Goal: Task Accomplishment & Management: Manage account settings

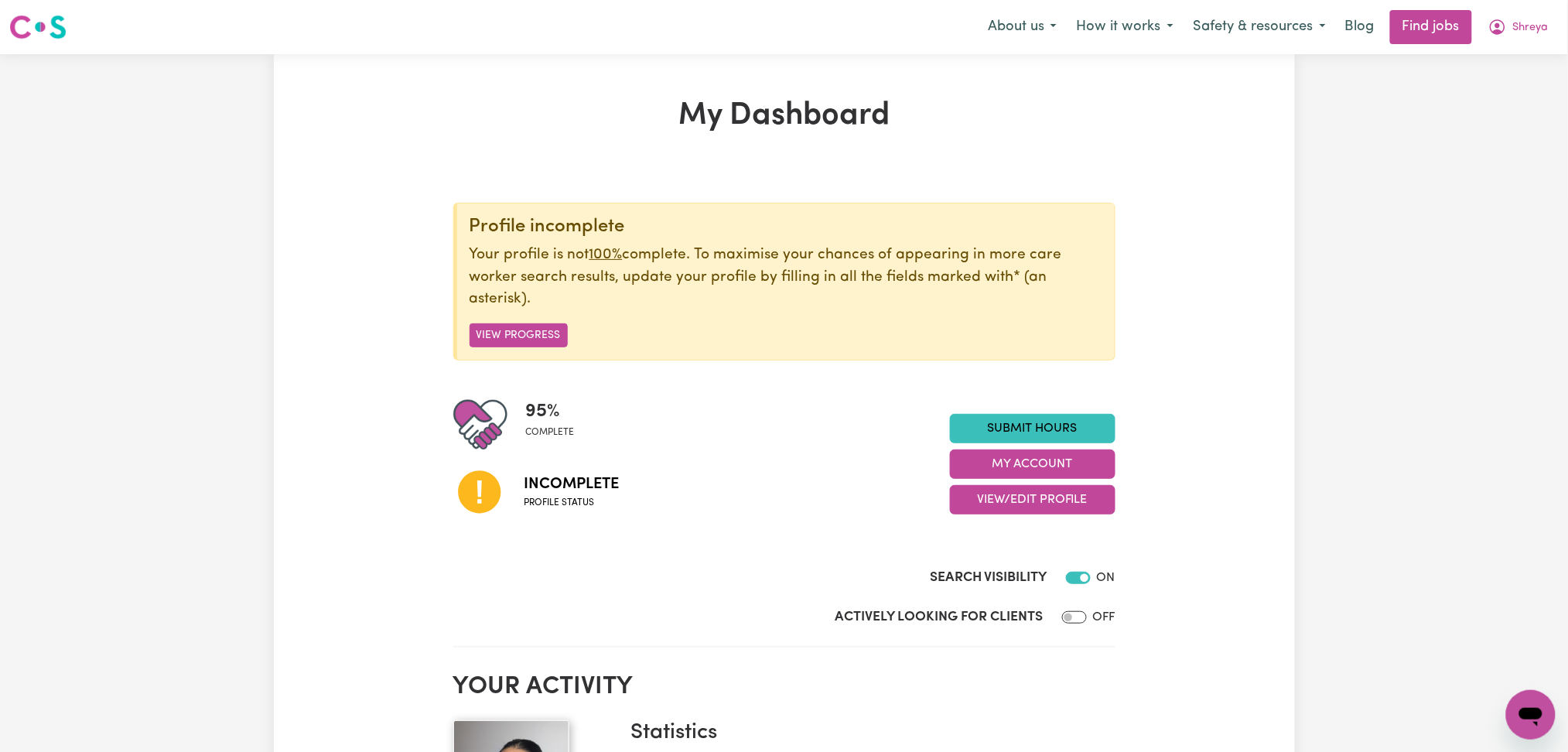
scroll to position [309, 0]
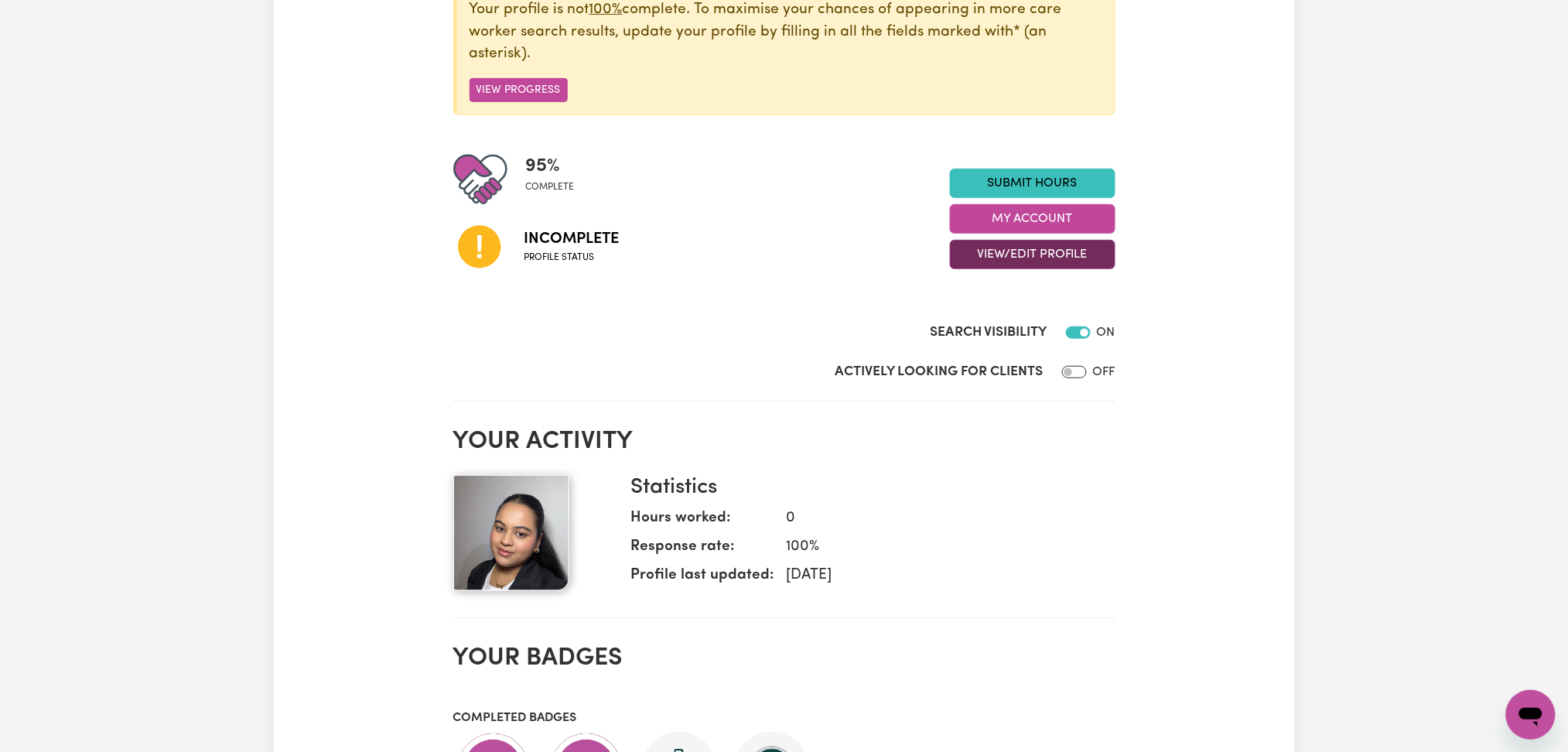
click at [962, 251] on button "View/Edit Profile" at bounding box center [1033, 254] width 165 height 29
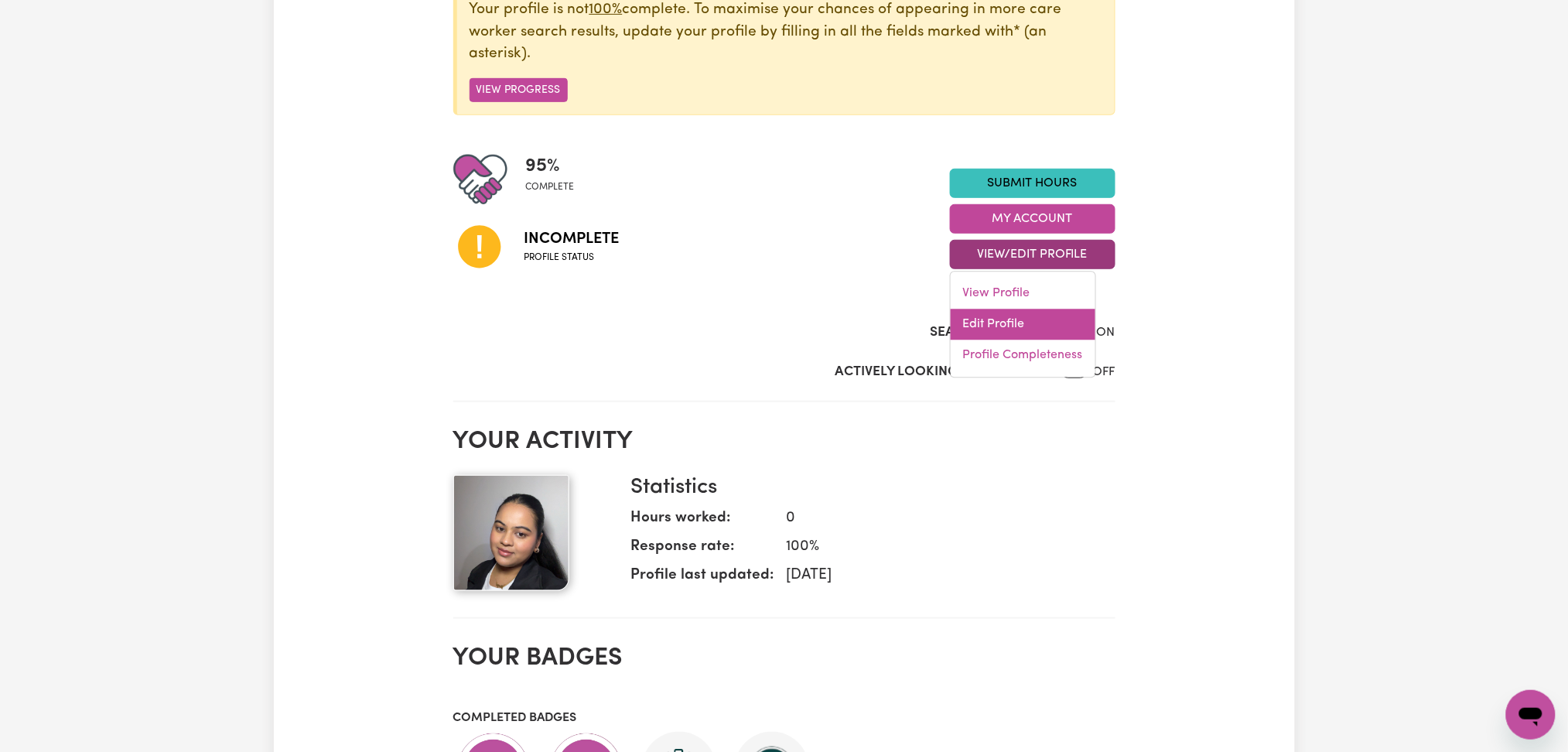
click at [958, 323] on link "Edit Profile" at bounding box center [1023, 324] width 145 height 31
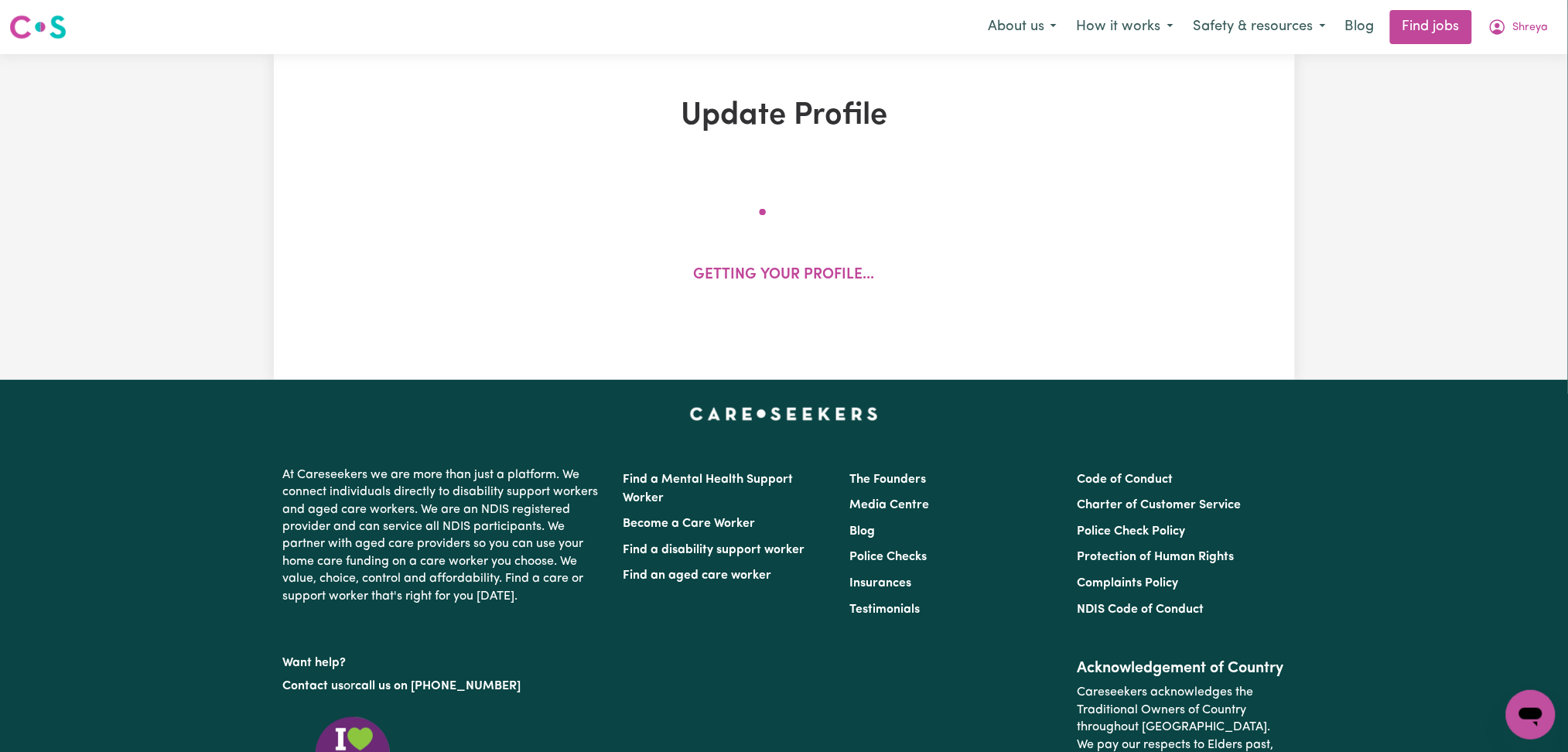
select select "[DEMOGRAPHIC_DATA]"
select select "Student Visa"
select select "Studying a healthcare related degree or qualification"
select select "45"
select select "55"
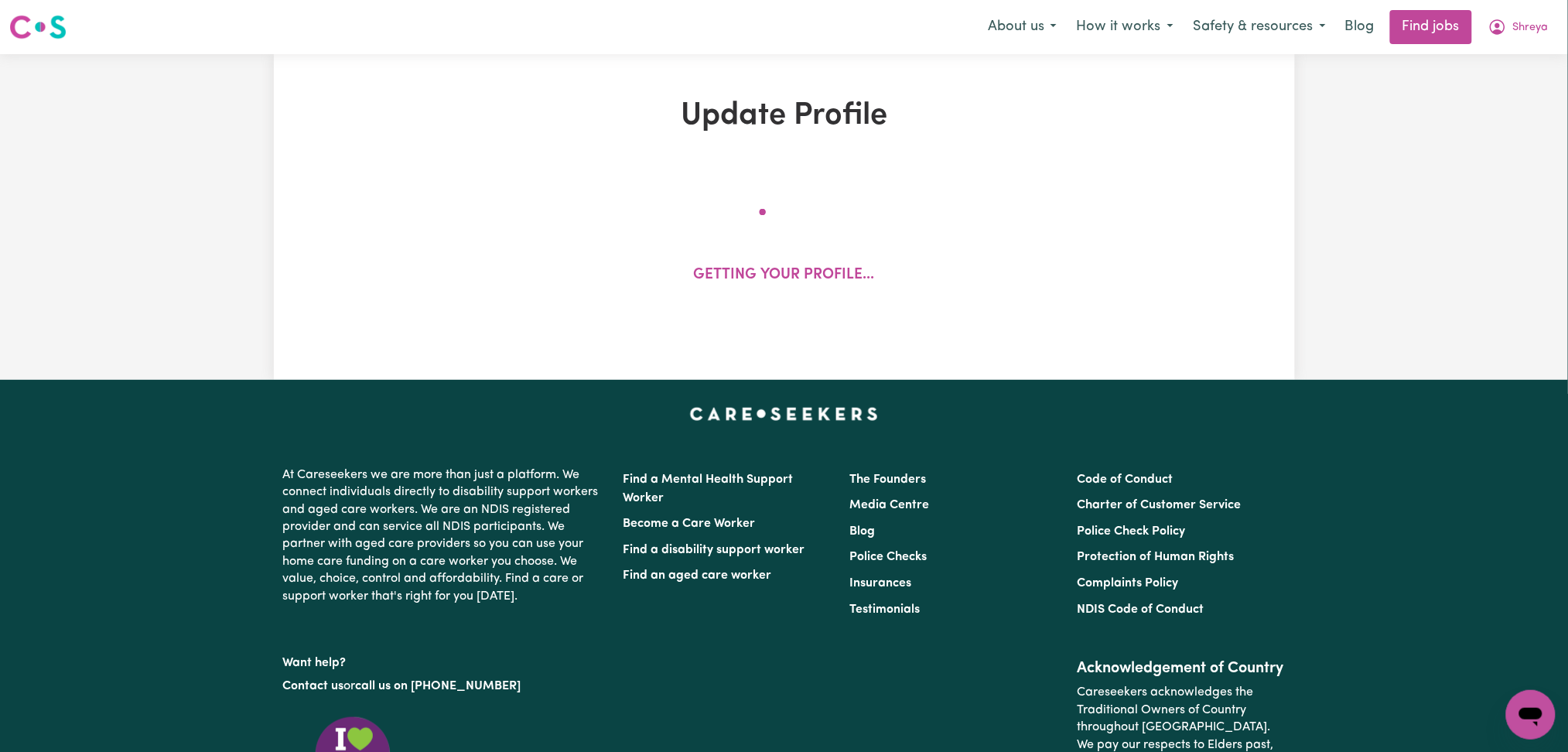
select select "65"
select select "85"
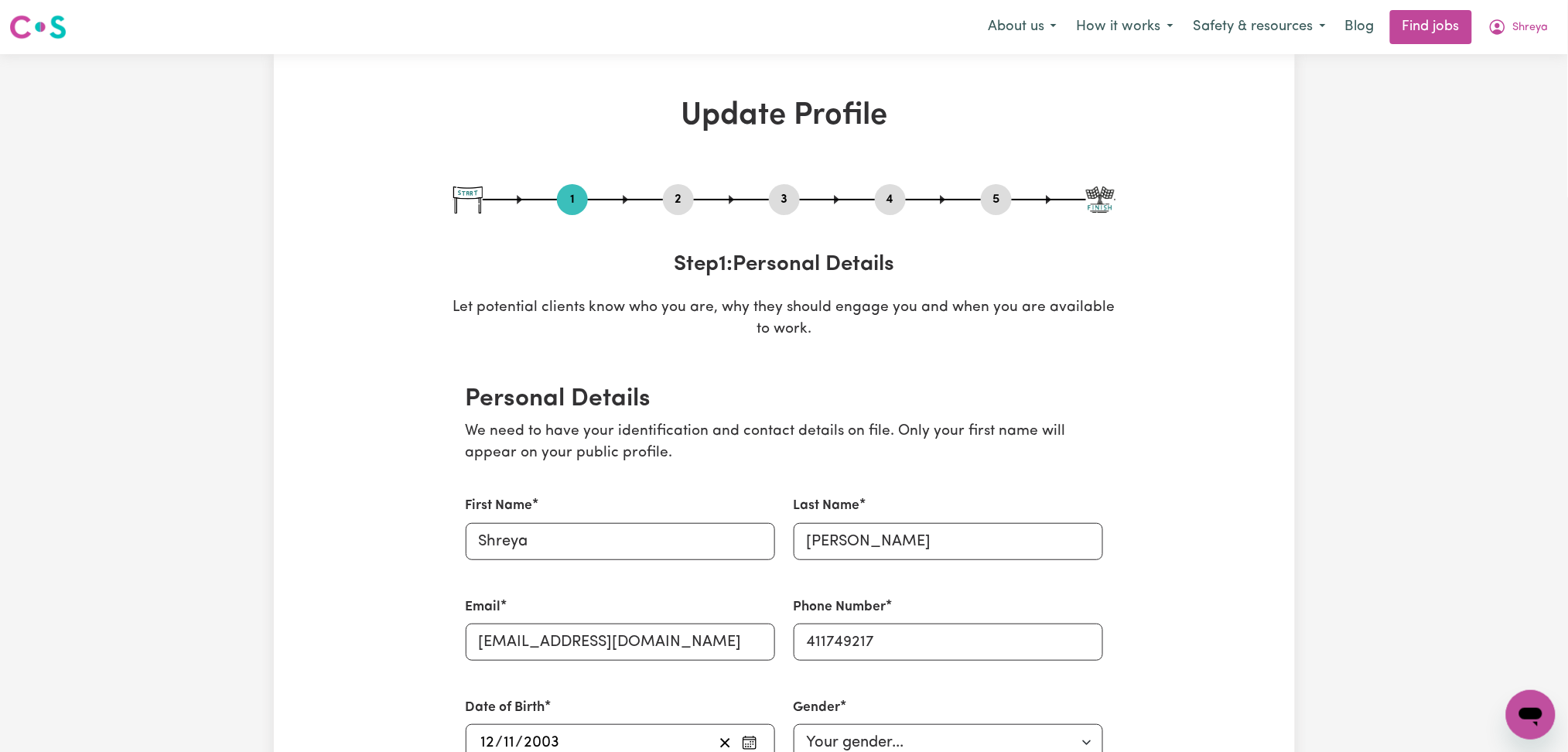
click at [681, 191] on button "2" at bounding box center [678, 200] width 31 height 20
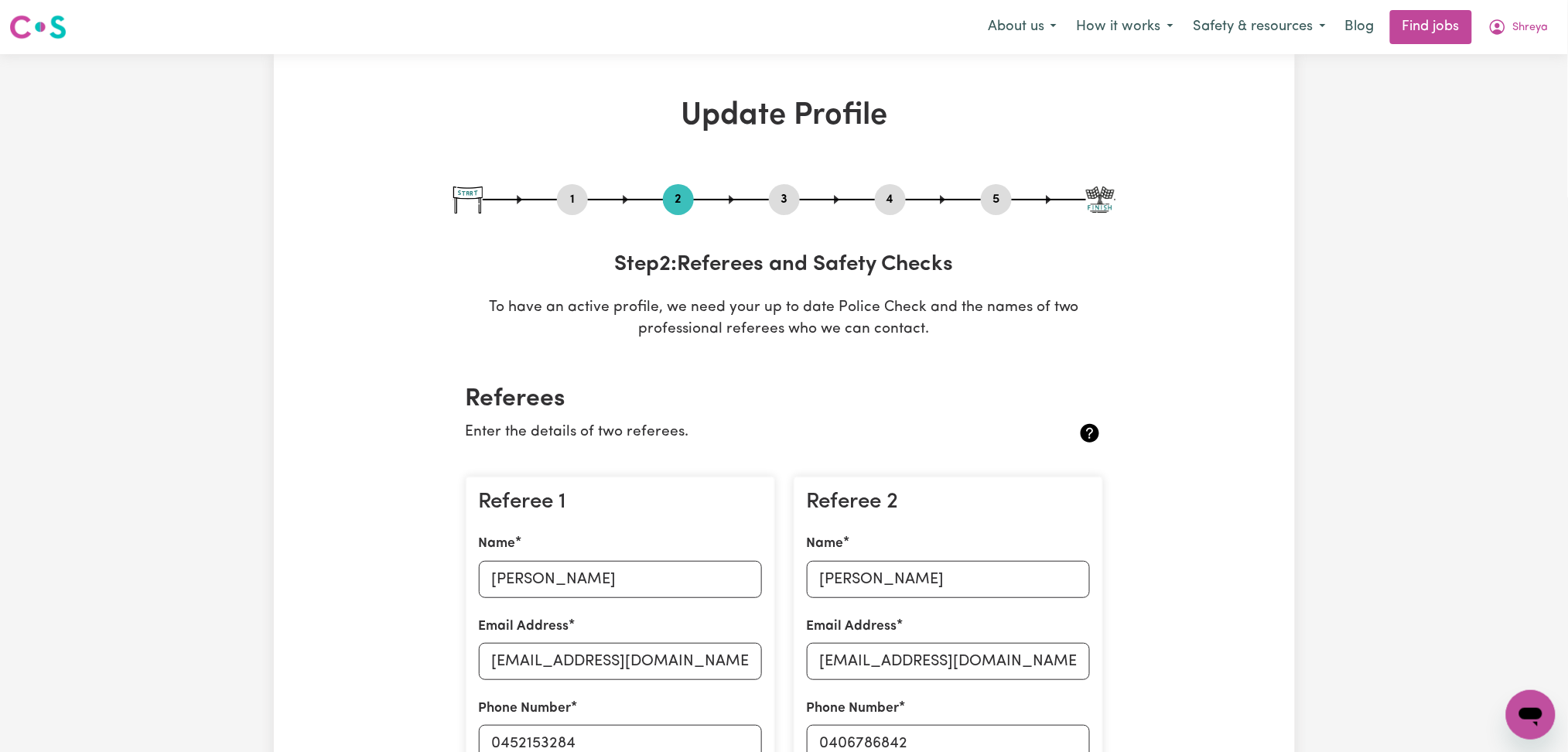
scroll to position [309, 0]
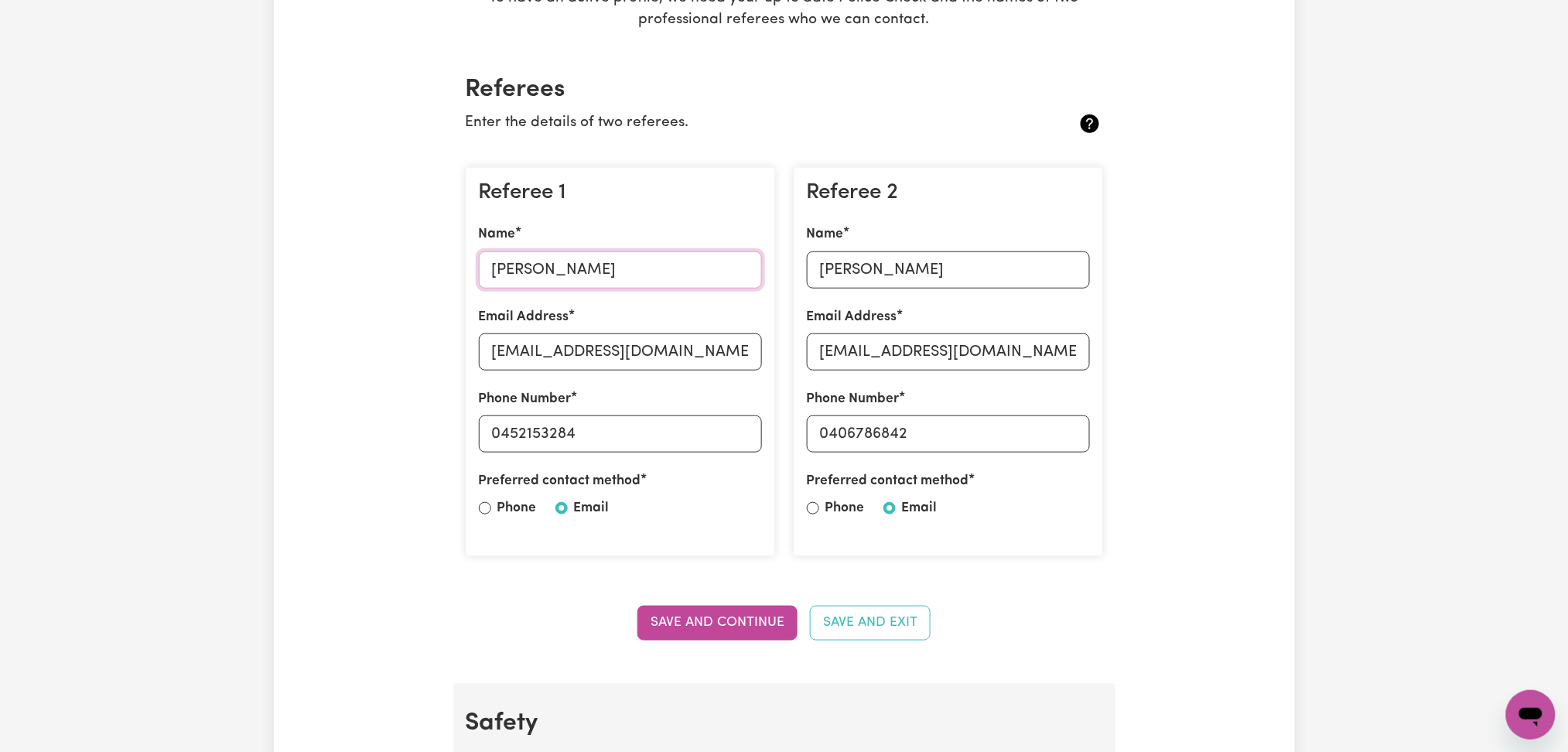
click at [580, 272] on input "[PERSON_NAME]" at bounding box center [620, 269] width 283 height 37
drag, startPoint x: 557, startPoint y: 350, endPoint x: 555, endPoint y: 332, distance: 18.1
click at [557, 350] on input "[EMAIL_ADDRESS][DOMAIN_NAME]" at bounding box center [620, 351] width 283 height 37
drag, startPoint x: 502, startPoint y: 433, endPoint x: 765, endPoint y: 433, distance: 263.0
click at [765, 433] on div "Referee 1 Name [PERSON_NAME] Email Address [EMAIL_ADDRESS][DOMAIN_NAME] Phone N…" at bounding box center [619, 361] width 309 height 390
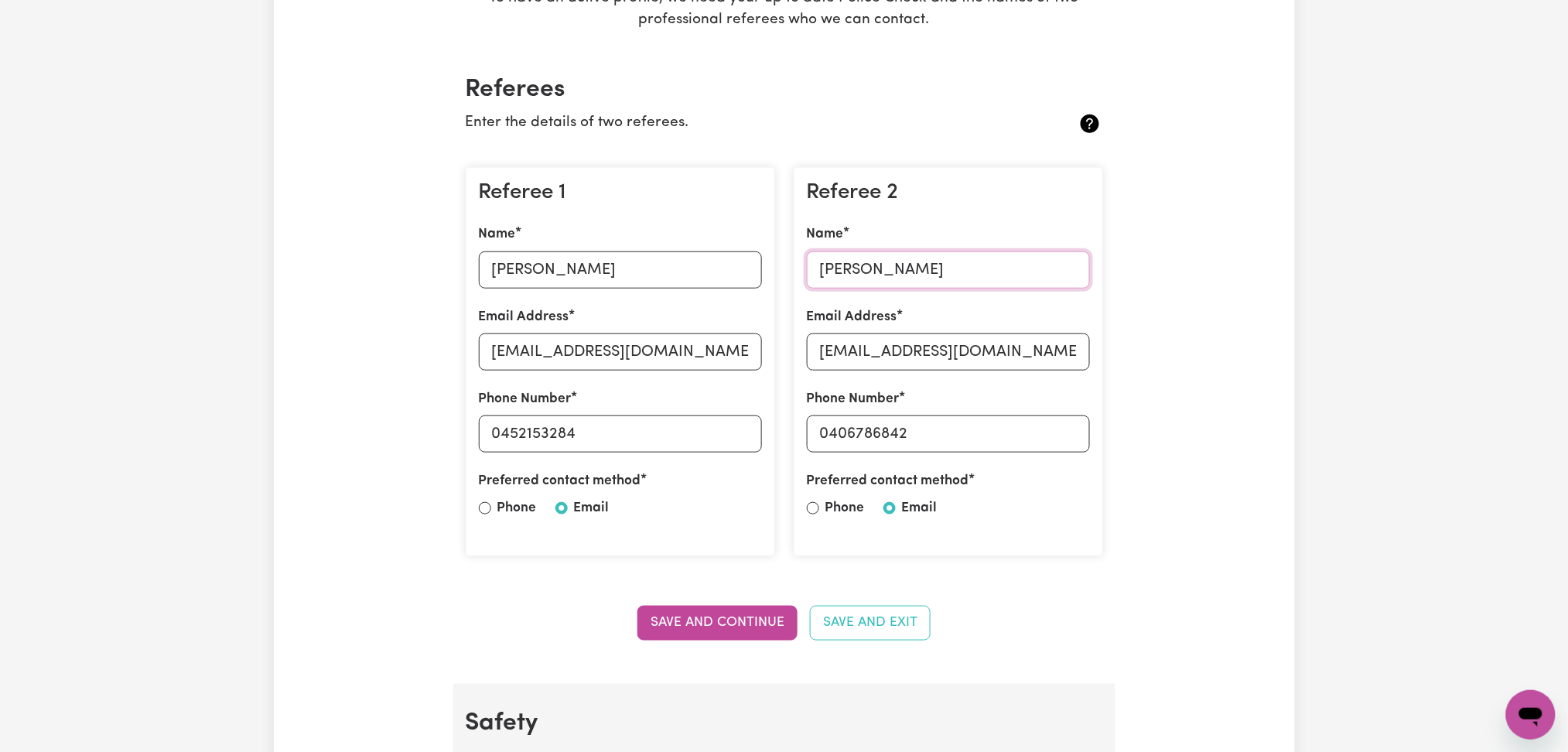
click at [886, 287] on input "[PERSON_NAME]" at bounding box center [949, 269] width 283 height 37
click at [900, 370] on input "[EMAIL_ADDRESS][DOMAIN_NAME]" at bounding box center [949, 351] width 283 height 37
drag, startPoint x: 830, startPoint y: 431, endPoint x: 980, endPoint y: 428, distance: 150.0
click at [980, 428] on input "0406786842" at bounding box center [949, 434] width 283 height 37
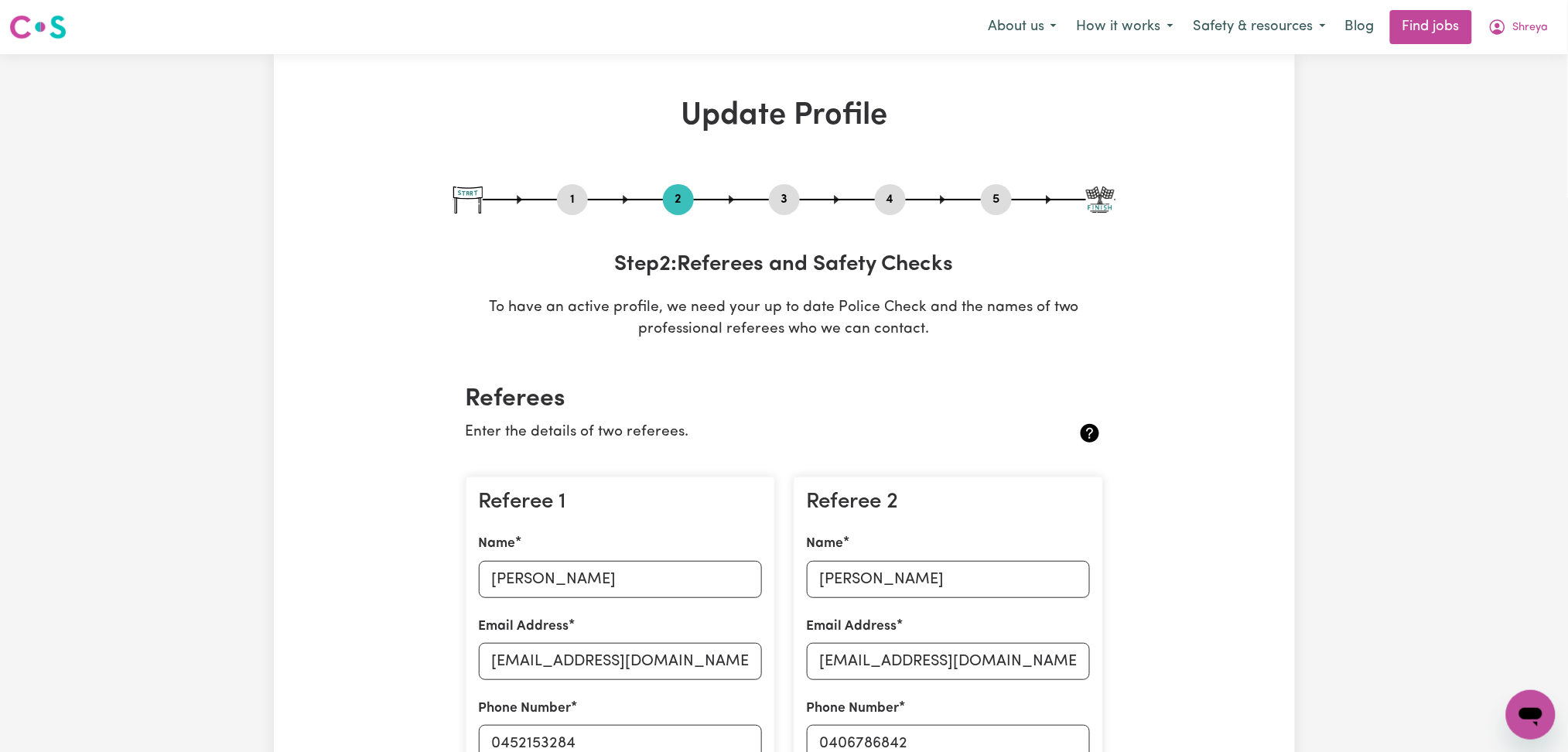
drag, startPoint x: 882, startPoint y: 198, endPoint x: 908, endPoint y: 209, distance: 28.2
click at [885, 198] on button "4" at bounding box center [889, 200] width 31 height 20
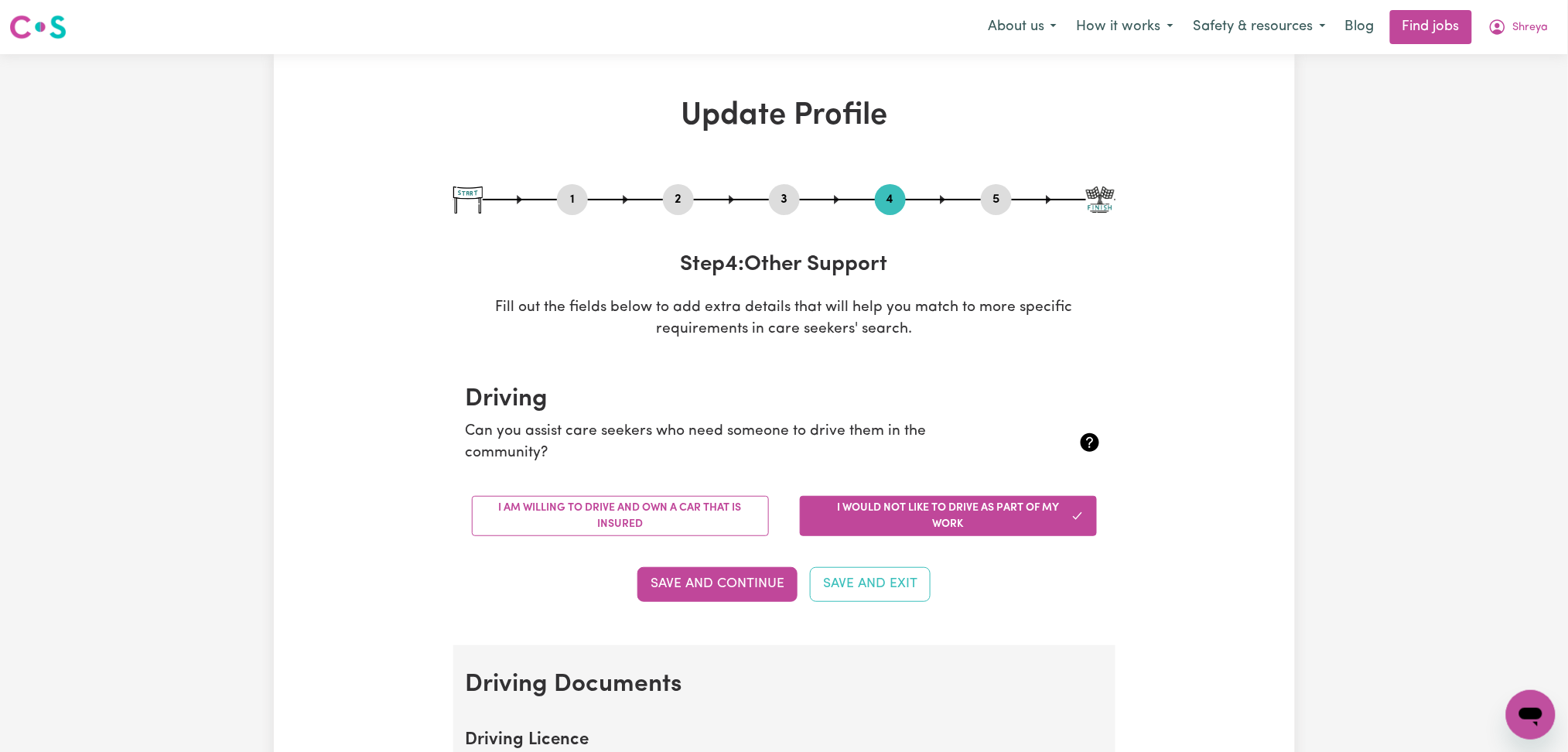
drag, startPoint x: 996, startPoint y: 195, endPoint x: 931, endPoint y: 272, distance: 100.8
click at [998, 198] on button "5" at bounding box center [996, 200] width 31 height 20
select select "I am providing services by being employed by an organisation"
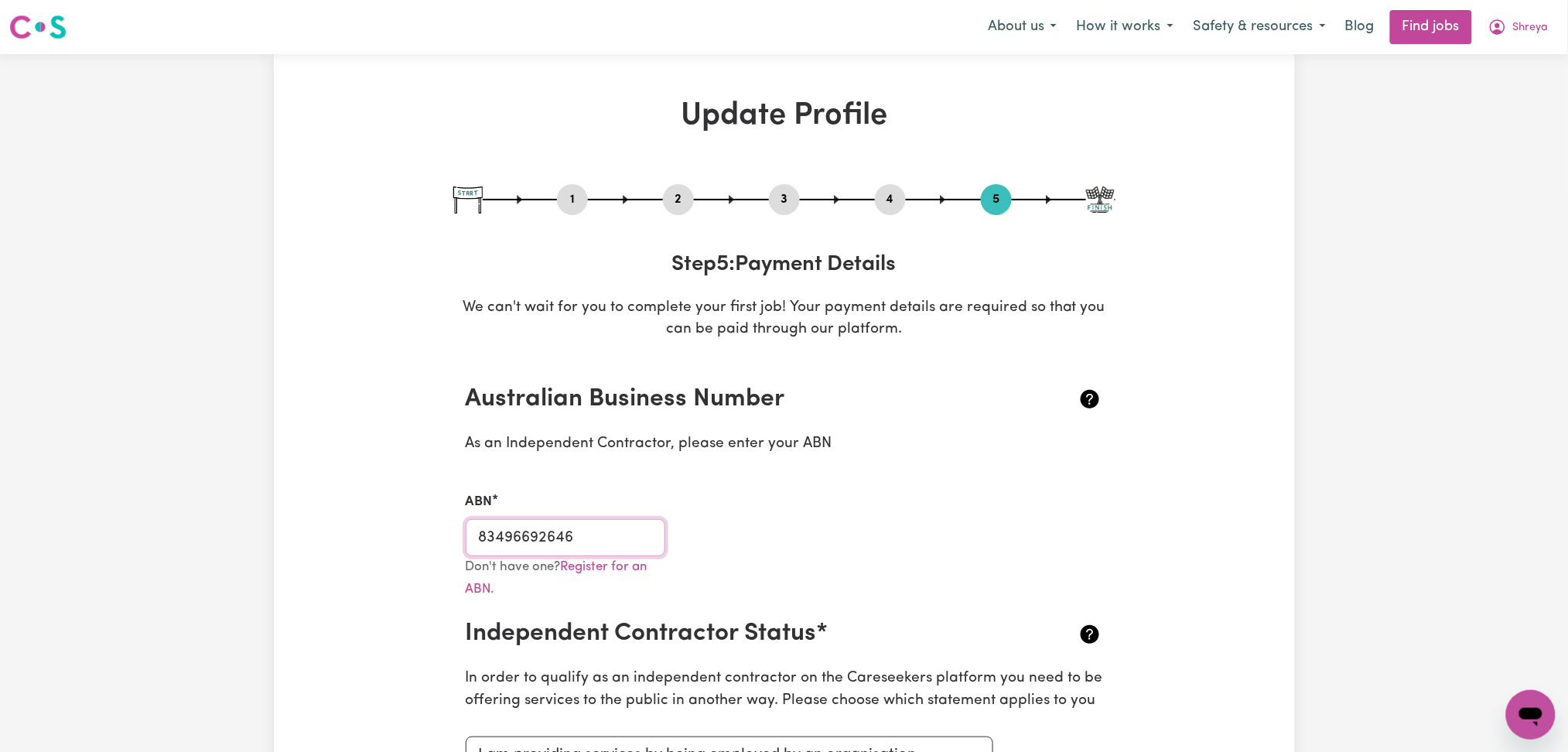
click at [658, 537] on input "83496692646" at bounding box center [565, 537] width 200 height 37
drag, startPoint x: 1502, startPoint y: 23, endPoint x: 1506, endPoint y: 34, distance: 11.7
click at [1505, 31] on icon "My Account" at bounding box center [1497, 28] width 19 height 19
click at [1488, 85] on link "My Dashboard" at bounding box center [1496, 88] width 122 height 29
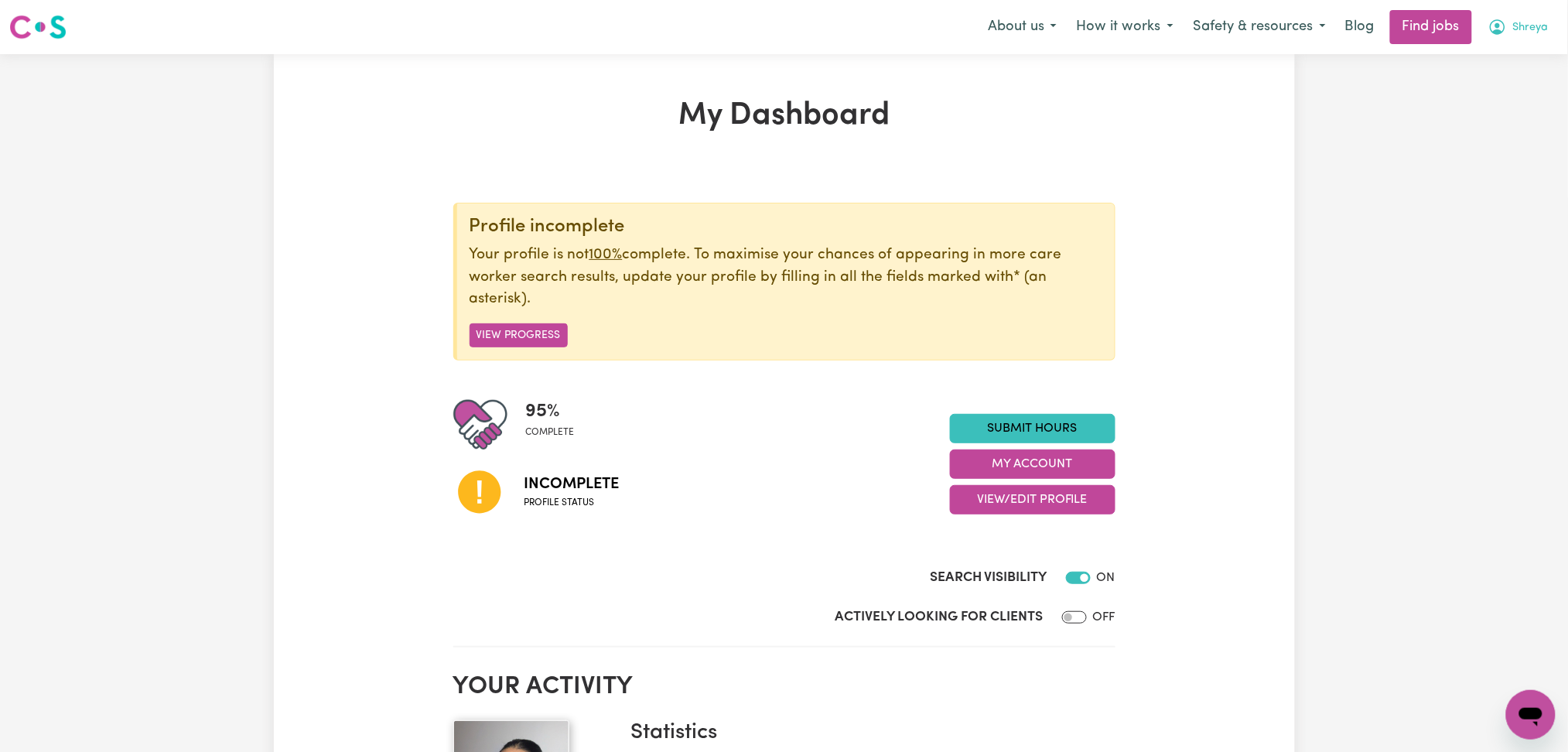
drag, startPoint x: 1526, startPoint y: 31, endPoint x: 1521, endPoint y: 38, distance: 8.6
click at [1525, 31] on span "Shreya" at bounding box center [1530, 28] width 35 height 17
click at [1485, 120] on link "Logout" at bounding box center [1496, 118] width 122 height 29
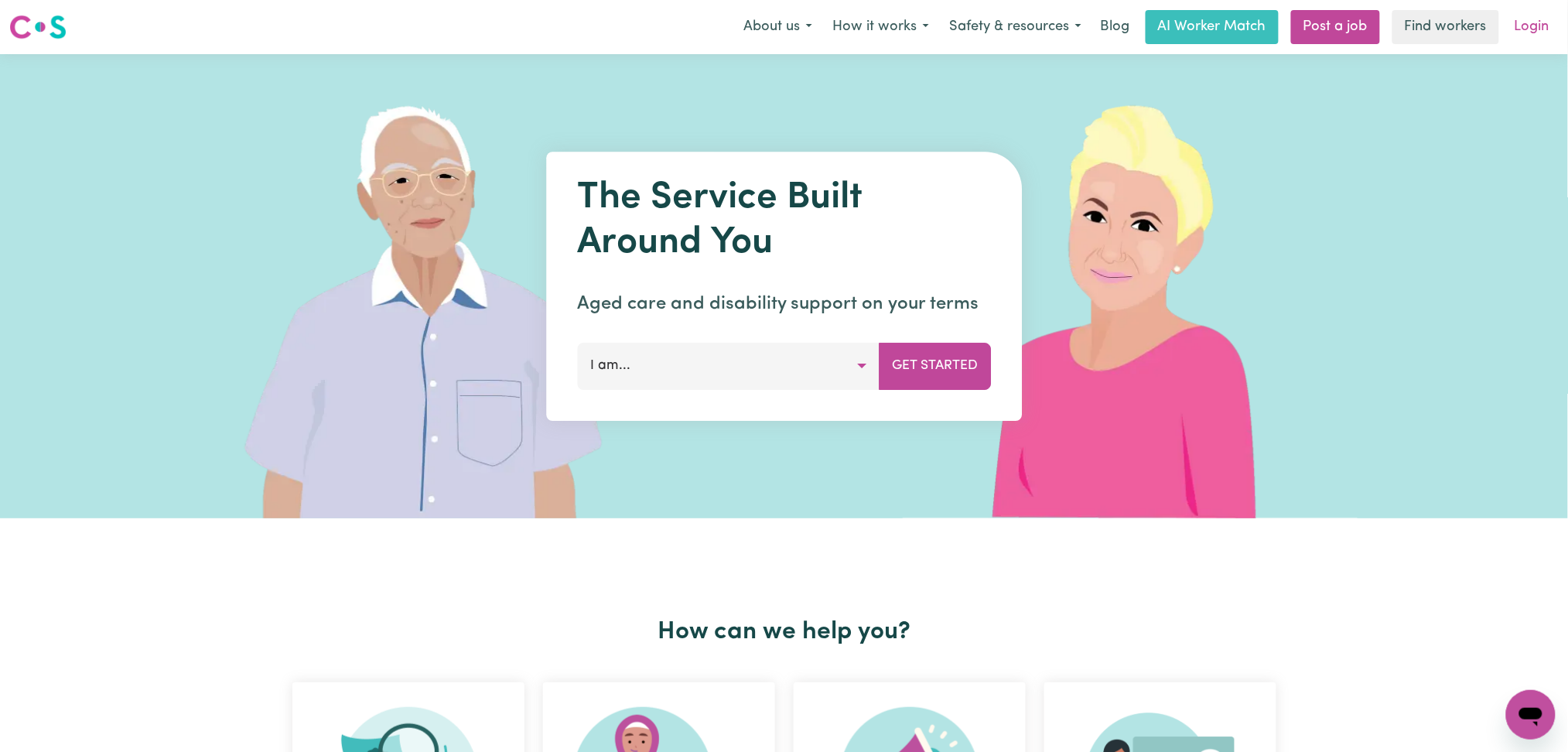
click at [1519, 26] on link "Login" at bounding box center [1532, 27] width 54 height 34
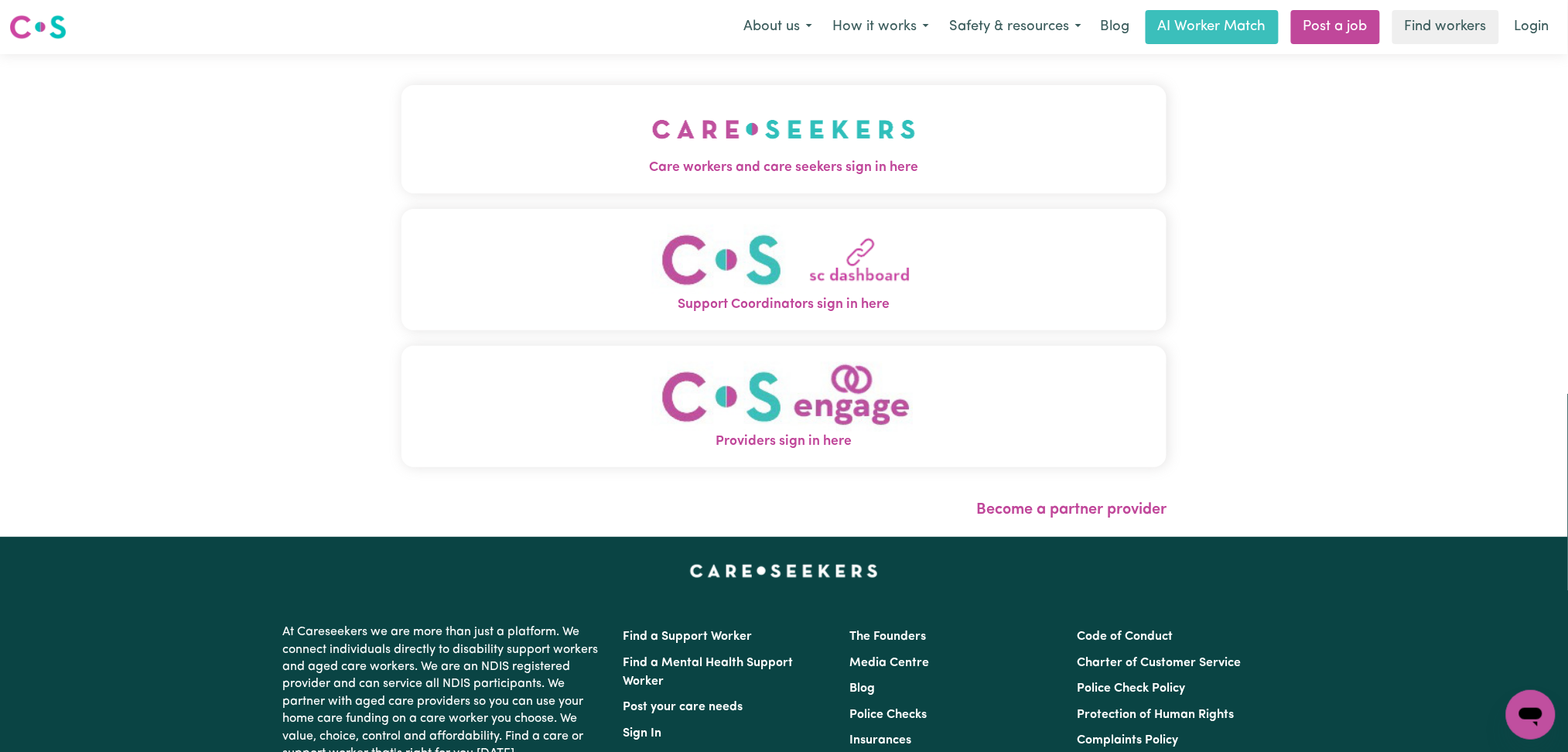
click at [652, 130] on img "Care workers and care seekers sign in here" at bounding box center [783, 129] width 264 height 57
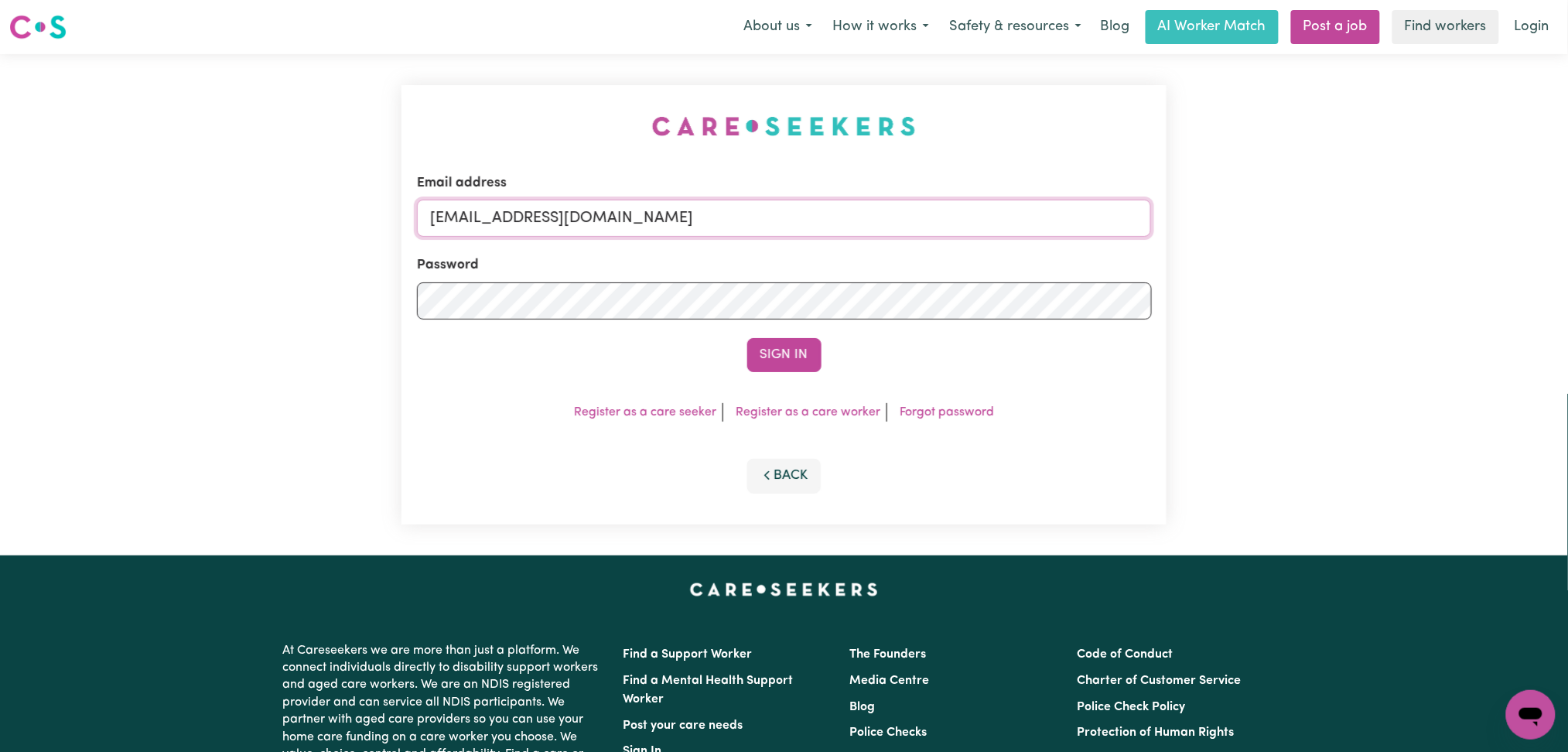
click at [627, 225] on input "[EMAIL_ADDRESS][DOMAIN_NAME]" at bounding box center [784, 217] width 734 height 37
drag, startPoint x: 512, startPoint y: 208, endPoint x: 923, endPoint y: 203, distance: 411.0
click at [923, 203] on input "Superuser~[EMAIL_ADDRESS][DOMAIN_NAME]" at bounding box center [784, 217] width 734 height 37
type input "Superuser~[EMAIL_ADDRESS][DOMAIN_NAME]"
click at [789, 361] on button "Sign In" at bounding box center [784, 354] width 74 height 34
